Goal: Task Accomplishment & Management: Manage account settings

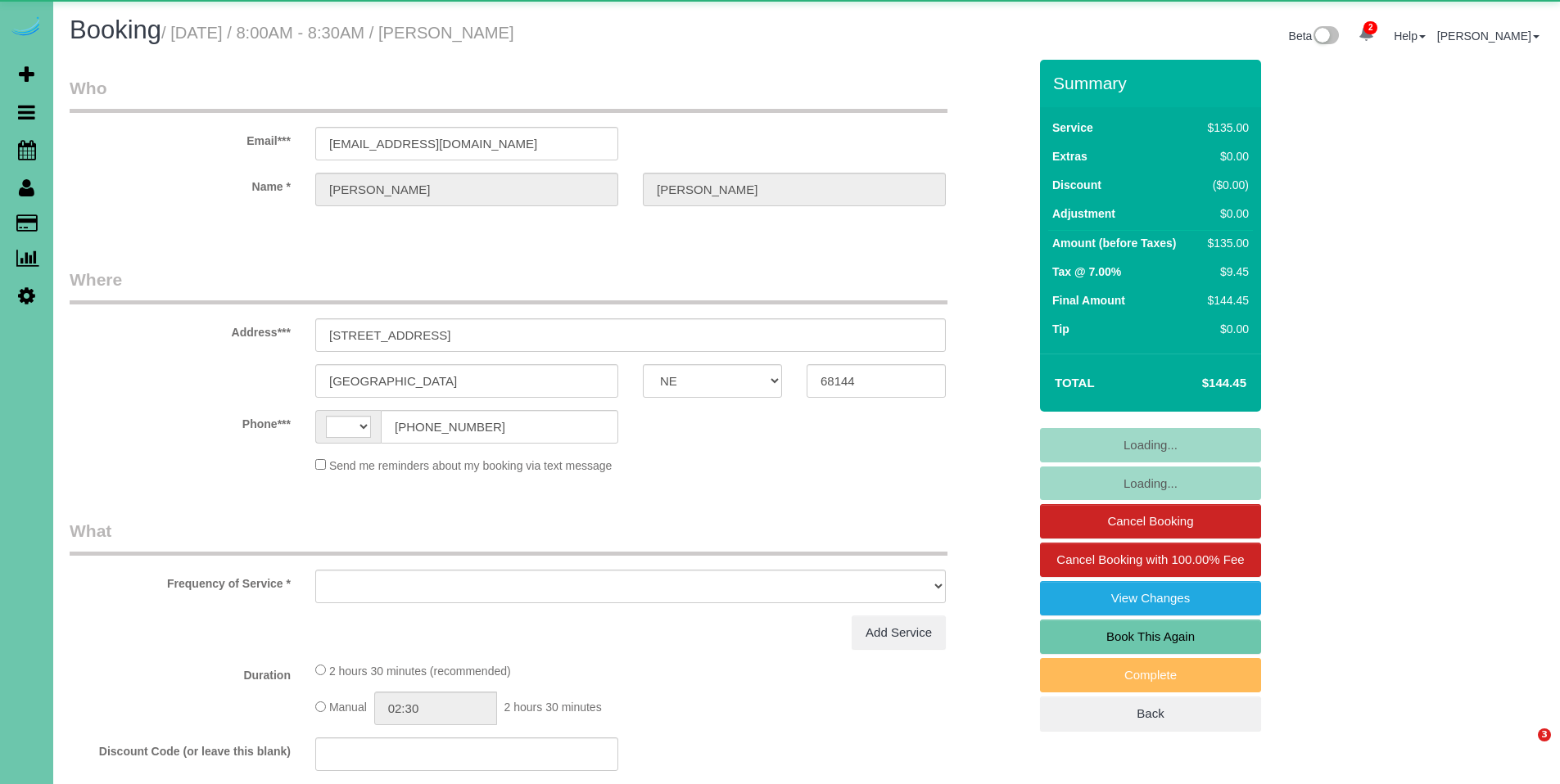
select select "NE"
select select "string:[GEOGRAPHIC_DATA]"
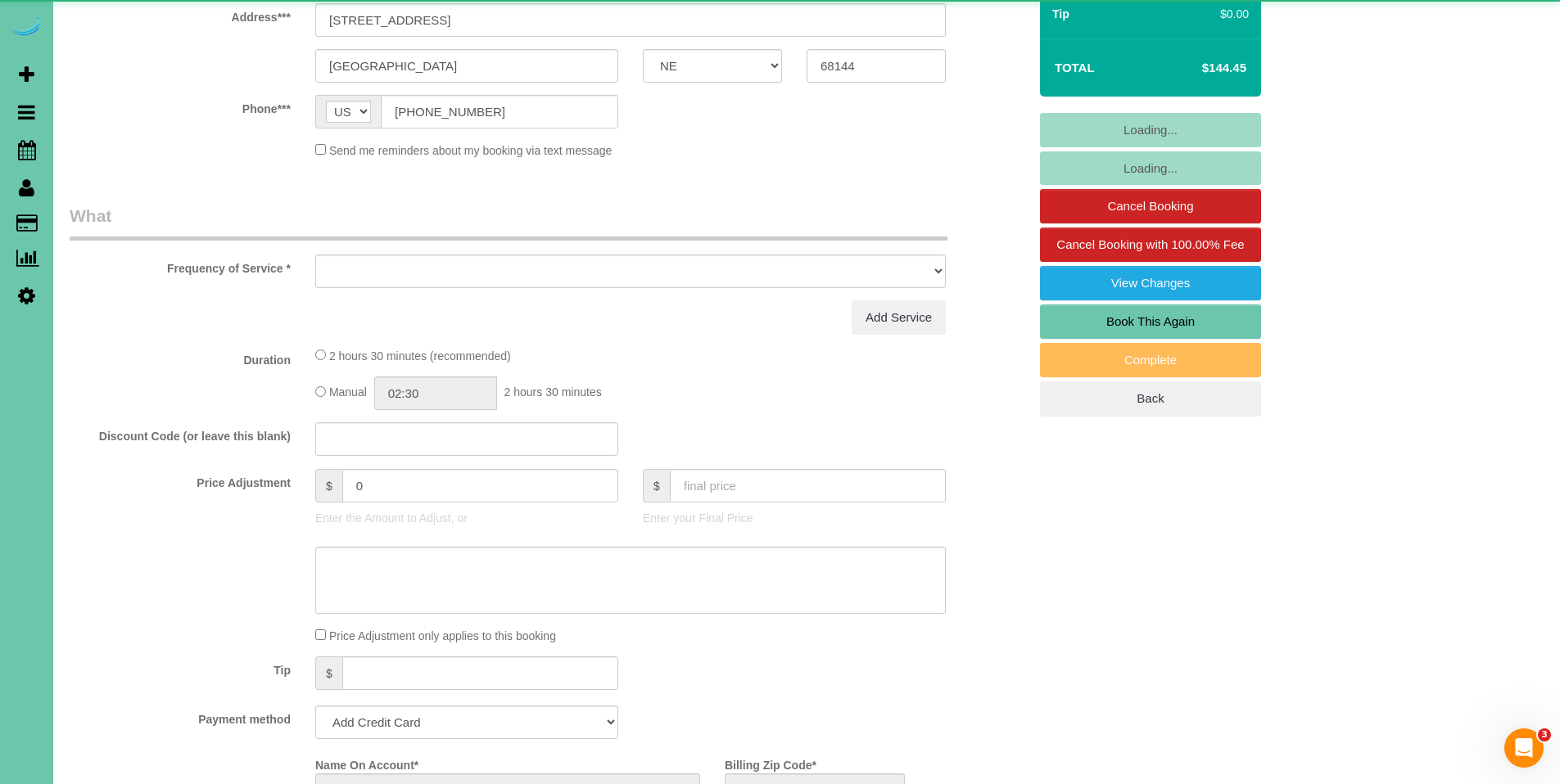
select select "object:639"
select select "string:fspay-2f916073-f1eb-4c3d-bb66-b0004159d4ff"
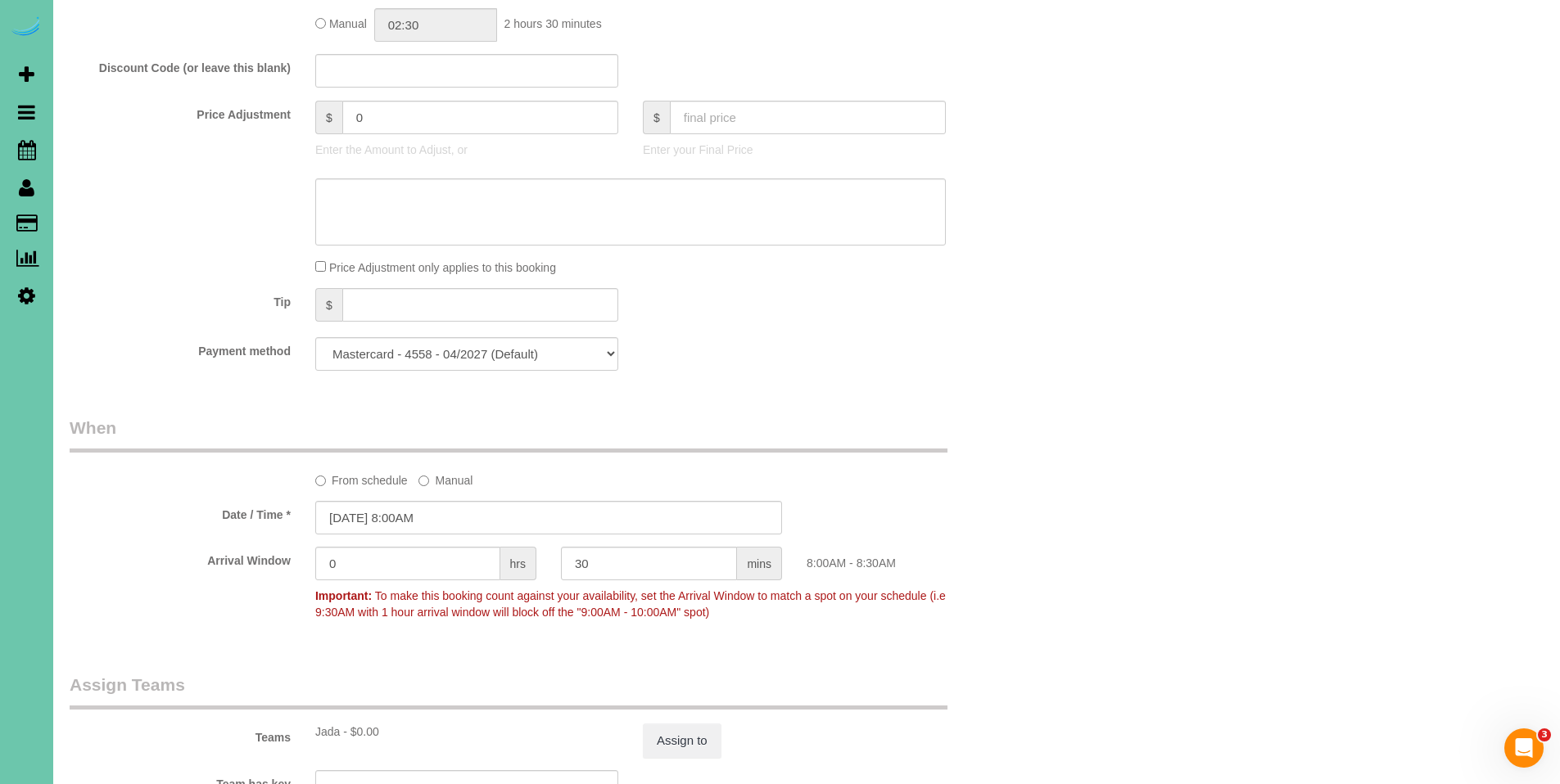
select select "object:927"
select select "number:36"
select select "number:41"
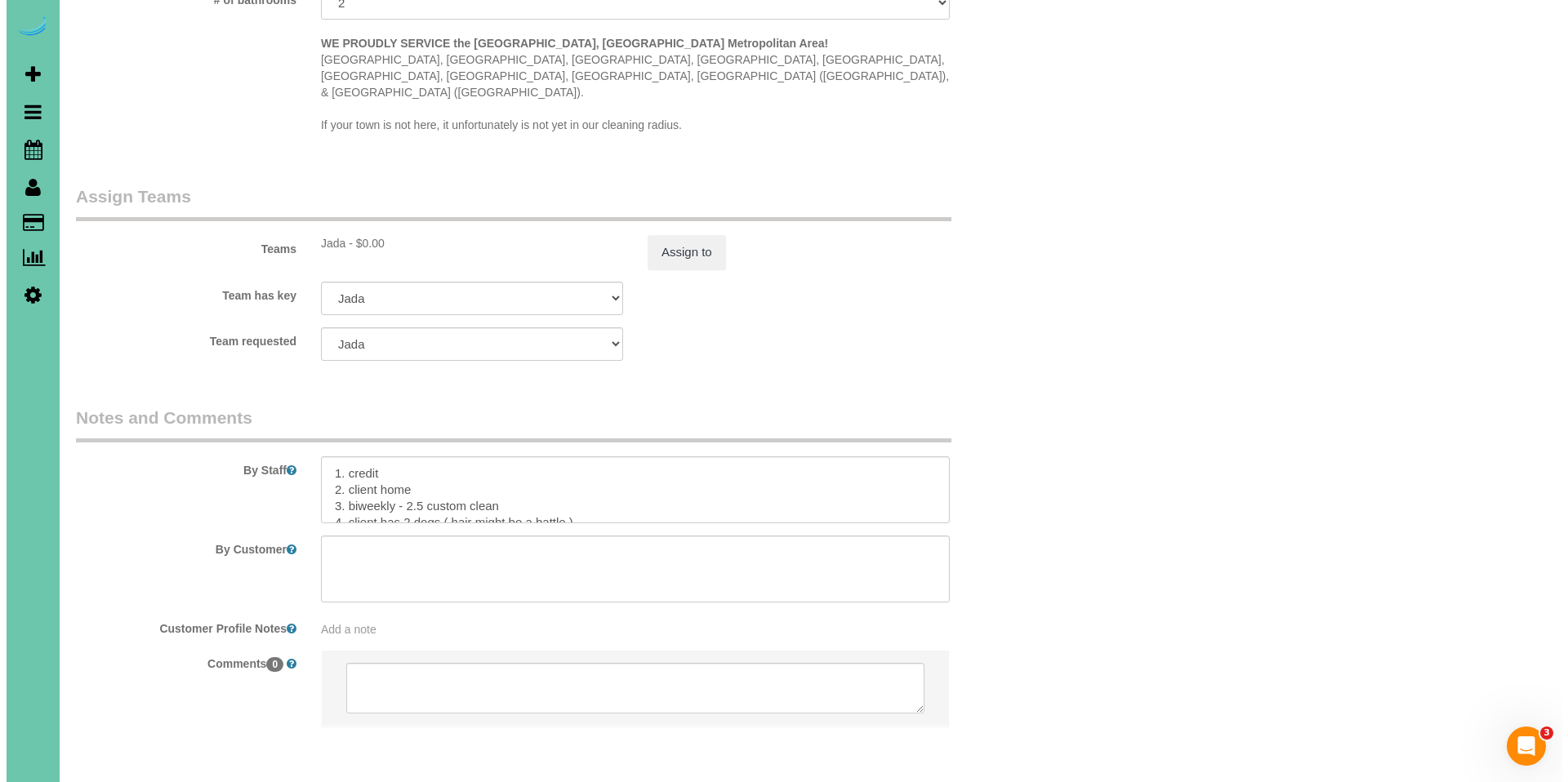
scroll to position [1605, 0]
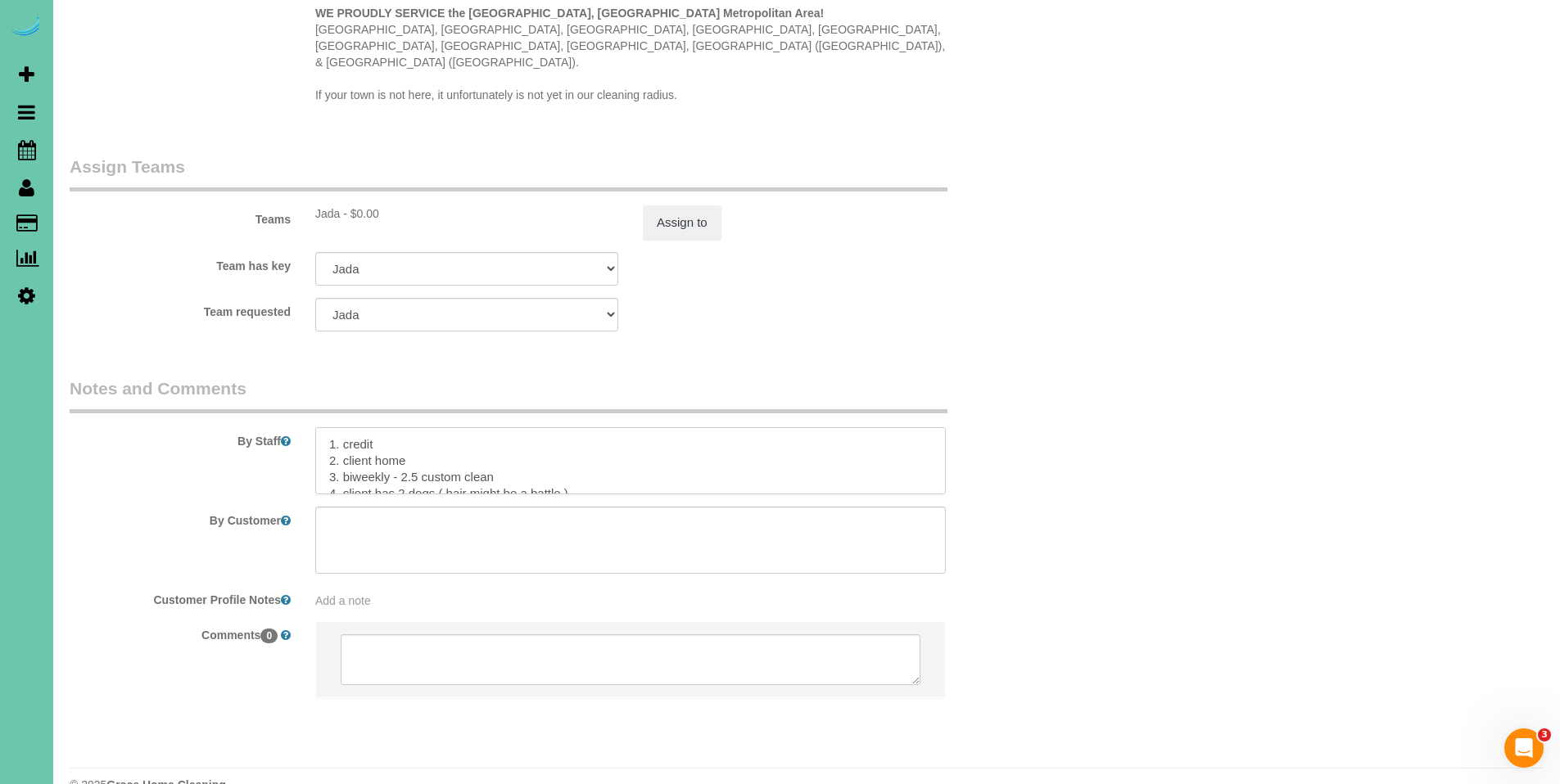
click at [321, 427] on textarea at bounding box center [631, 461] width 631 height 67
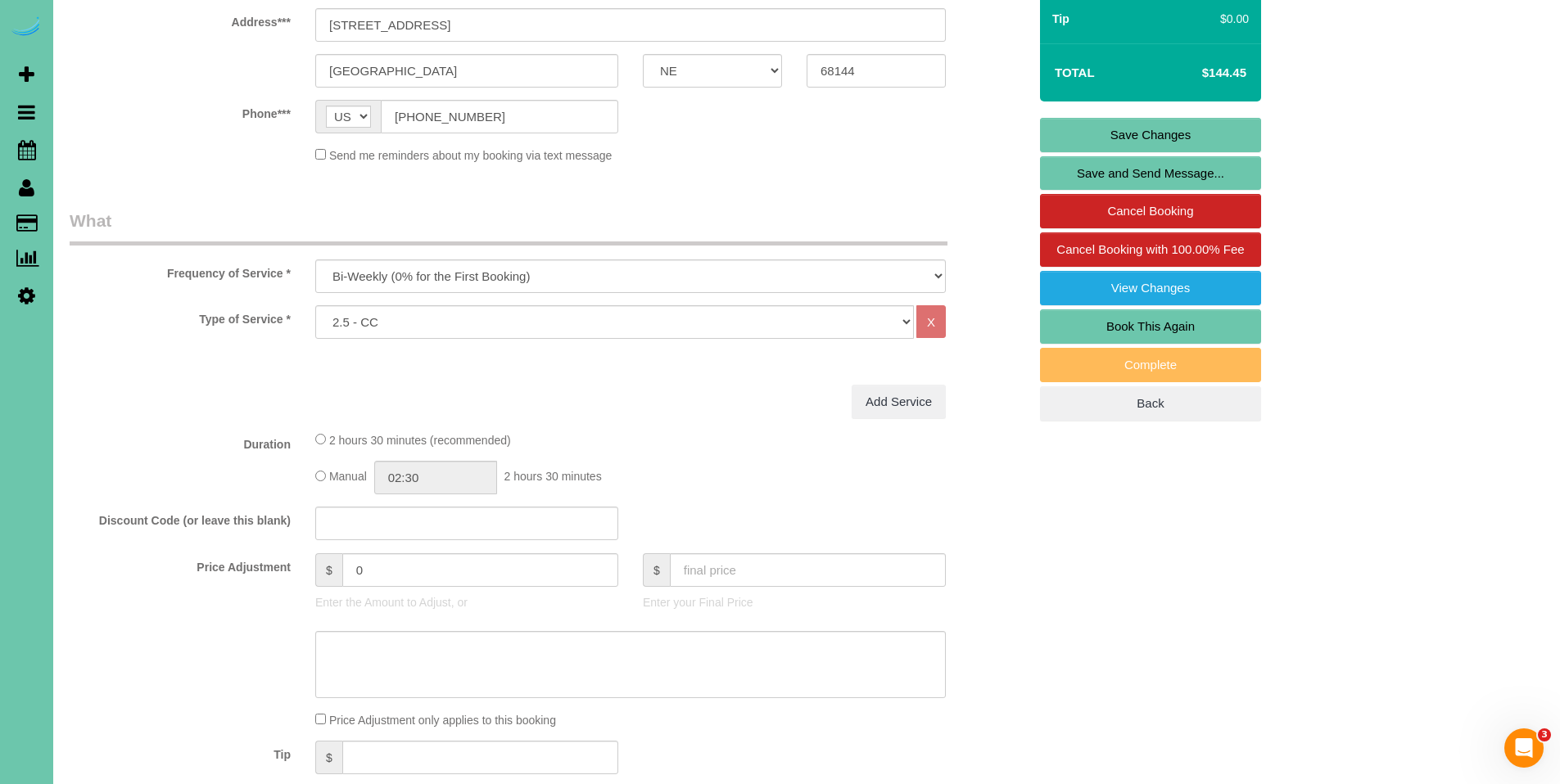
scroll to position [258, 0]
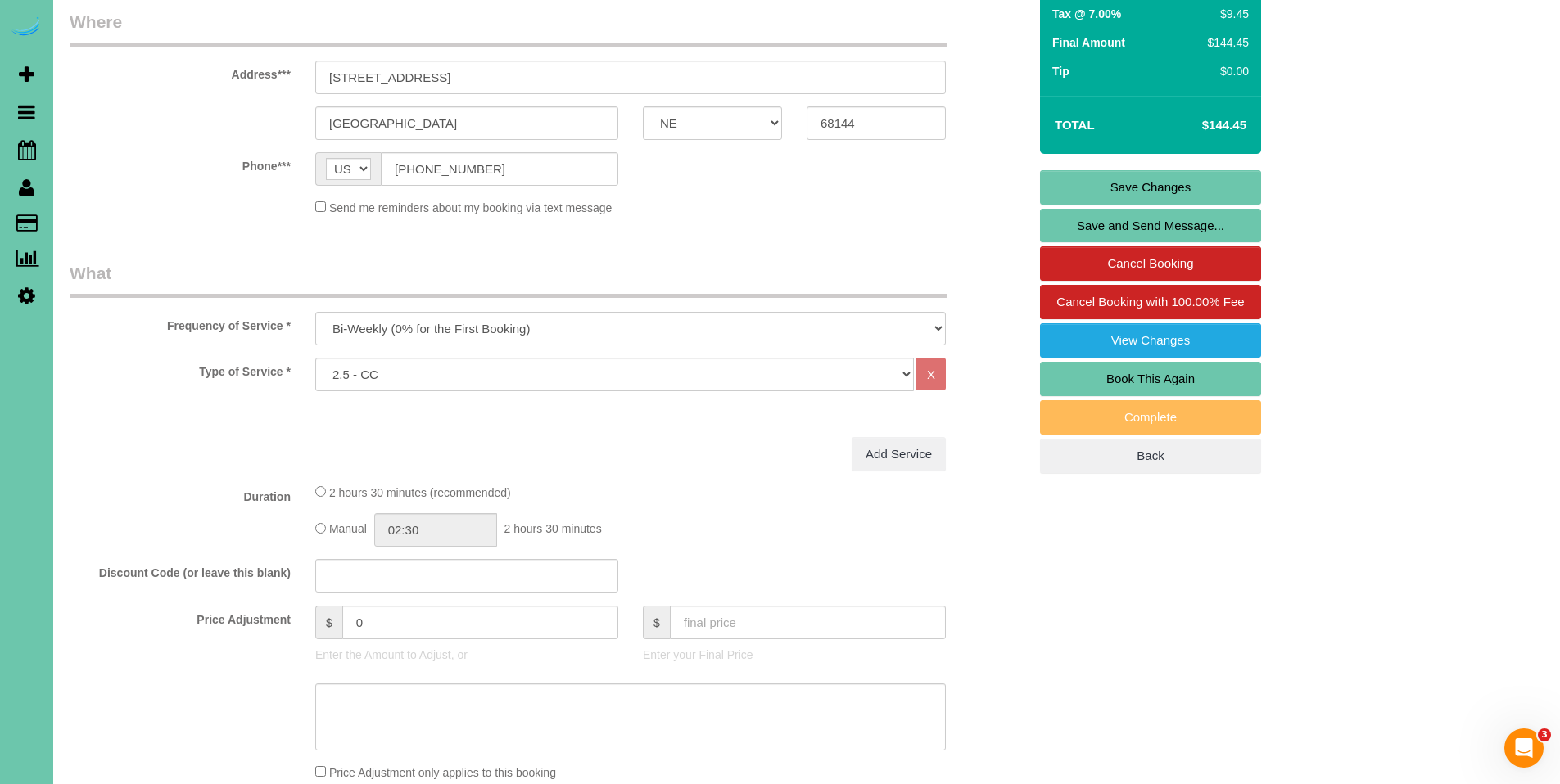
type textarea "**8/13 - for [DATE] cleaning there will be a lock box on the pillar - the code …"
click at [1141, 188] on link "Save Changes" at bounding box center [1150, 187] width 221 height 35
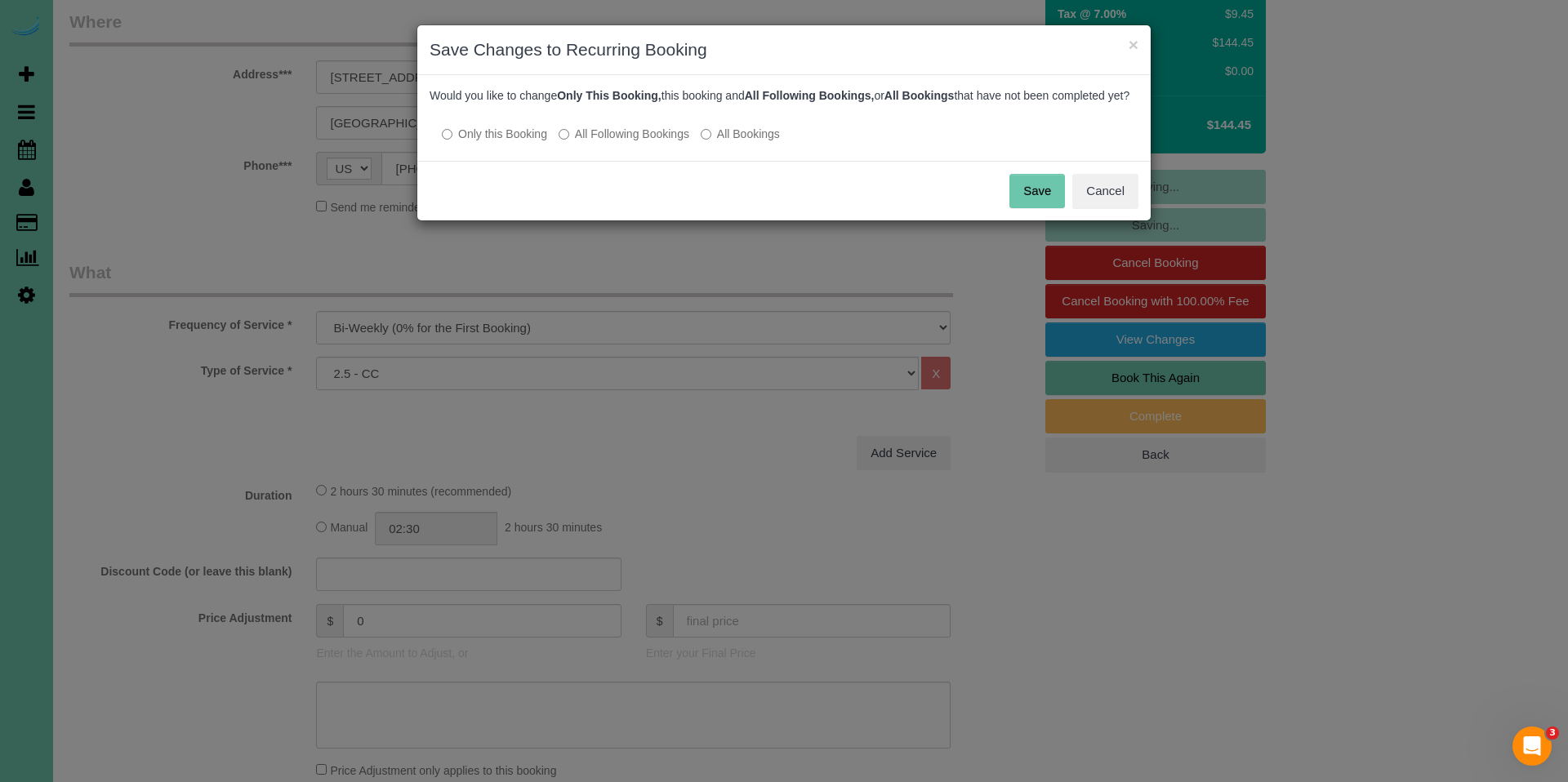
click at [1039, 208] on button "Save" at bounding box center [1037, 191] width 55 height 34
